Goal: Information Seeking & Learning: Learn about a topic

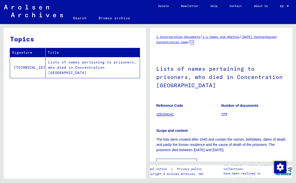
click at [46, 130] on div "Topics Signature Title [TECHNICAL_ID] Lists of names pertaining to prisoners, w…" at bounding box center [75, 105] width 142 height 155
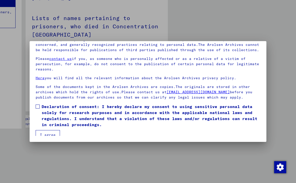
scroll to position [47, 0]
click at [38, 105] on span at bounding box center [38, 107] width 4 height 4
click at [39, 132] on button "I agree" at bounding box center [48, 135] width 24 height 10
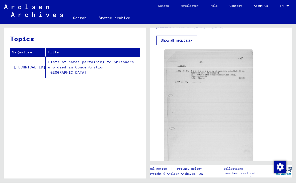
scroll to position [123, 0]
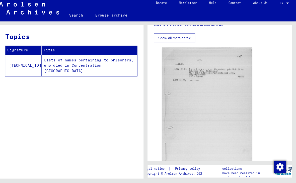
click at [169, 40] on button "Show all meta data" at bounding box center [176, 41] width 41 height 10
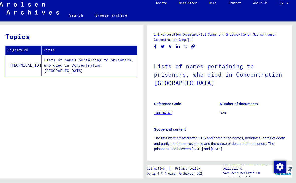
scroll to position [0, 0]
click at [161, 112] on link "100104141" at bounding box center [165, 114] width 18 height 4
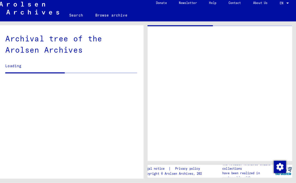
click at [158, 111] on div at bounding box center [221, 95] width 142 height 134
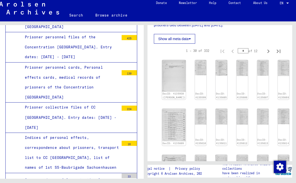
scroll to position [123, 0]
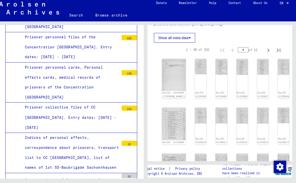
click at [164, 115] on img at bounding box center [175, 125] width 23 height 32
